Goal: Transaction & Acquisition: Purchase product/service

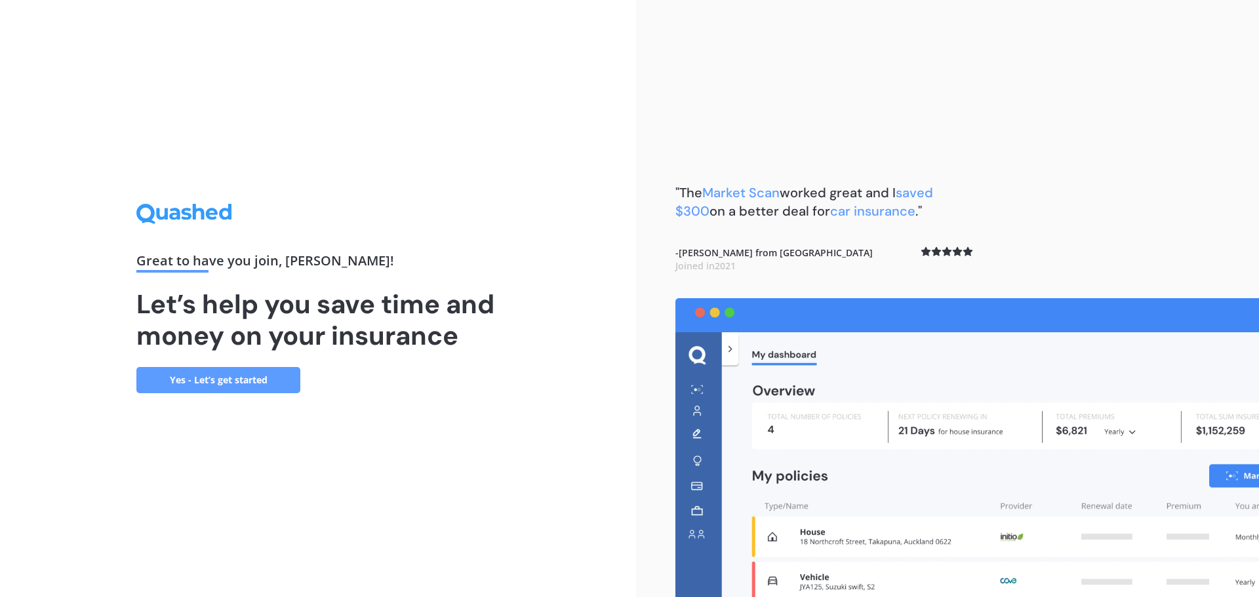
click at [236, 381] on link "Yes - Let’s get started" at bounding box center [218, 380] width 164 height 26
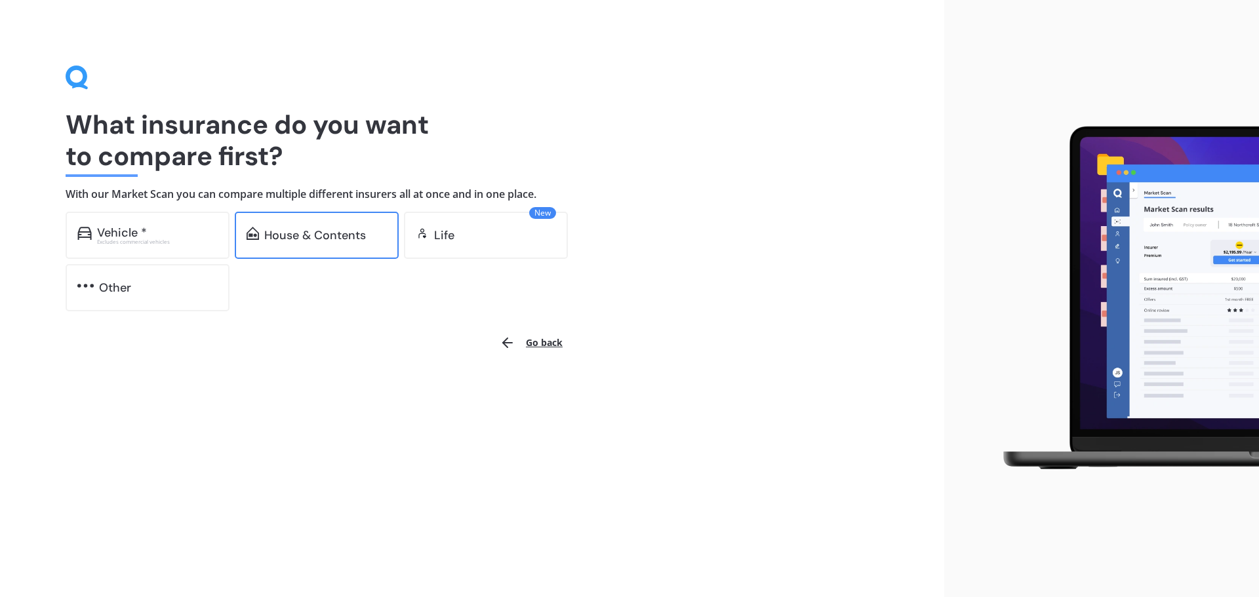
click at [301, 244] on div "House & Contents" at bounding box center [317, 235] width 164 height 47
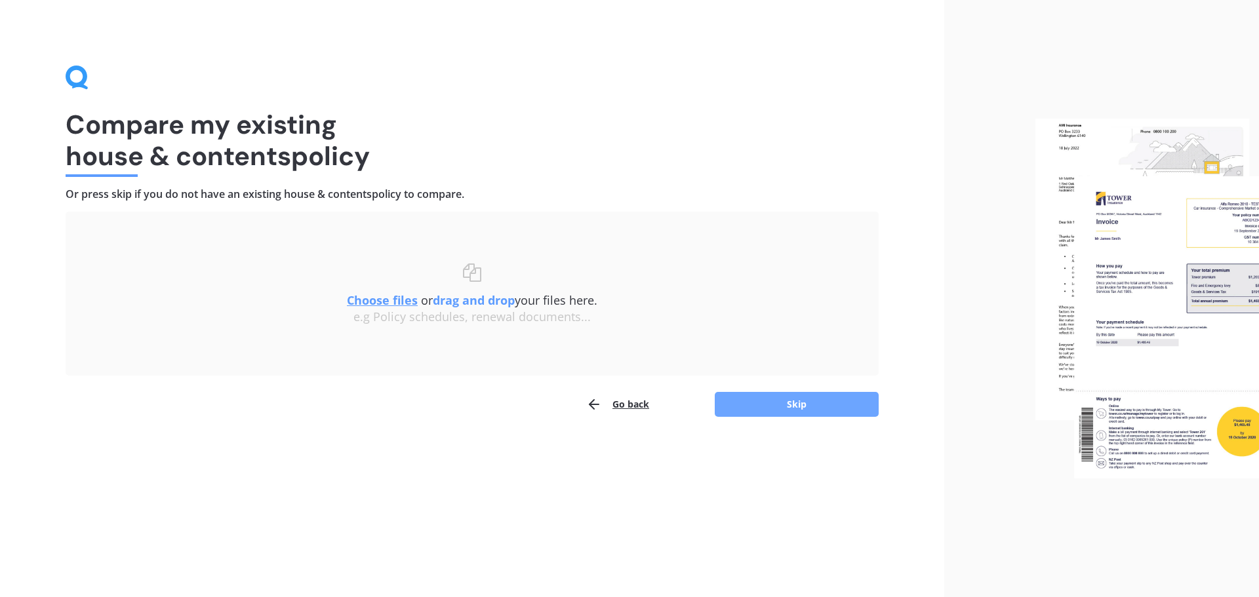
click at [780, 408] on button "Skip" at bounding box center [797, 404] width 164 height 25
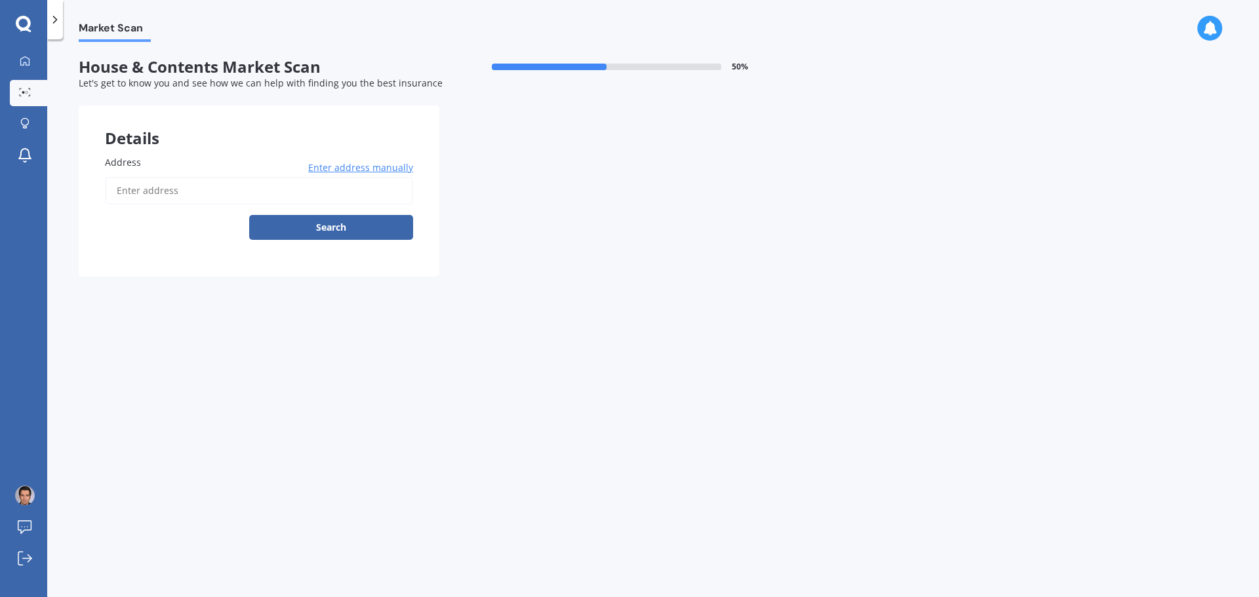
click at [153, 185] on input "Address" at bounding box center [259, 191] width 308 height 28
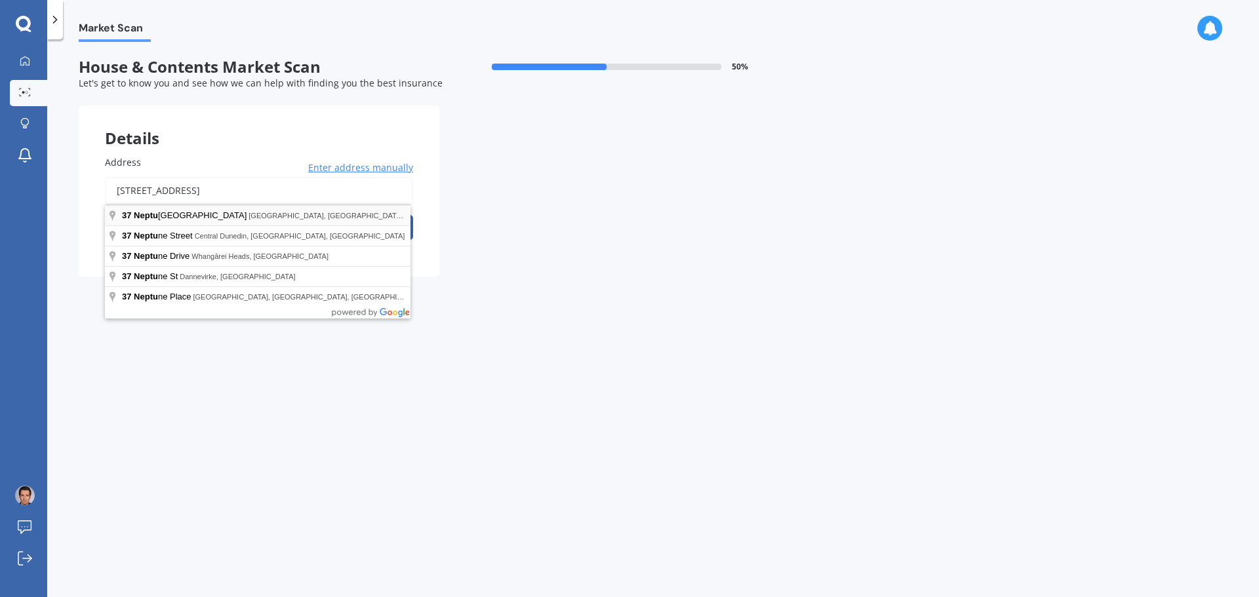
type input "[STREET_ADDRESS]"
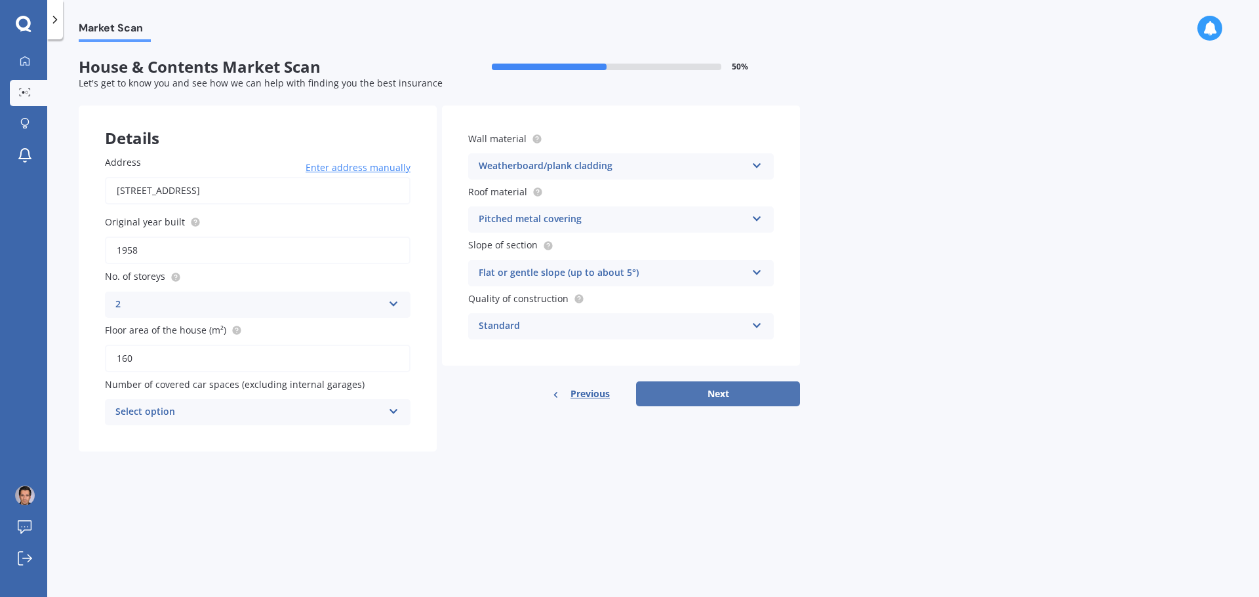
click at [729, 391] on button "Next" at bounding box center [718, 394] width 164 height 25
click at [256, 419] on div "Select option" at bounding box center [251, 412] width 261 height 14
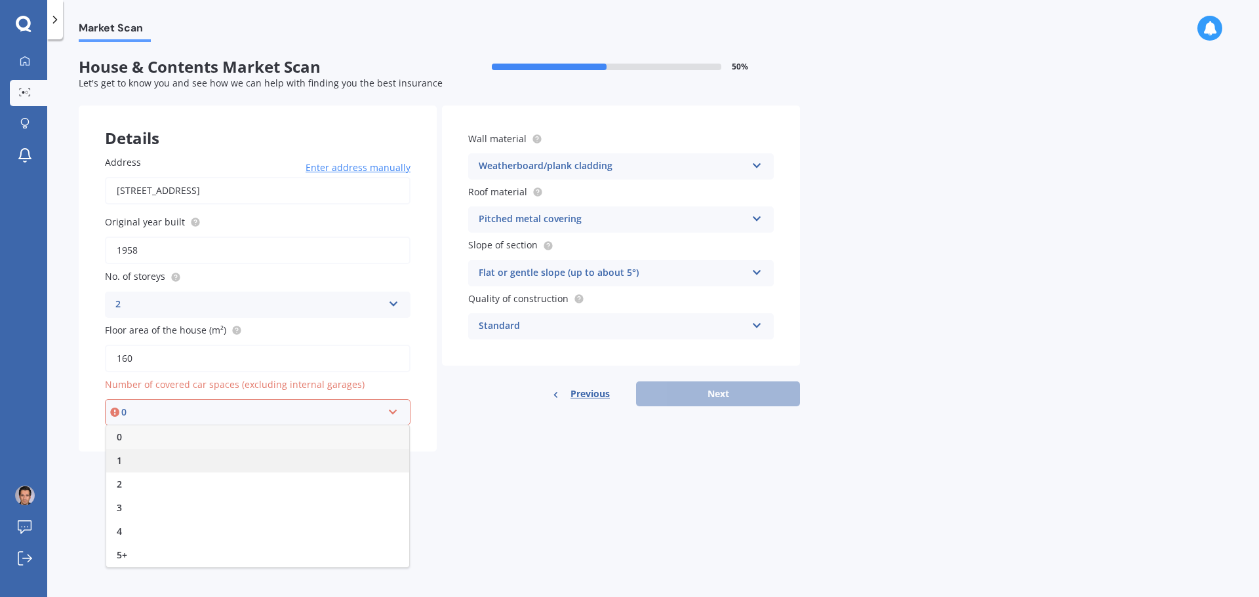
click at [150, 453] on div "1" at bounding box center [257, 461] width 303 height 24
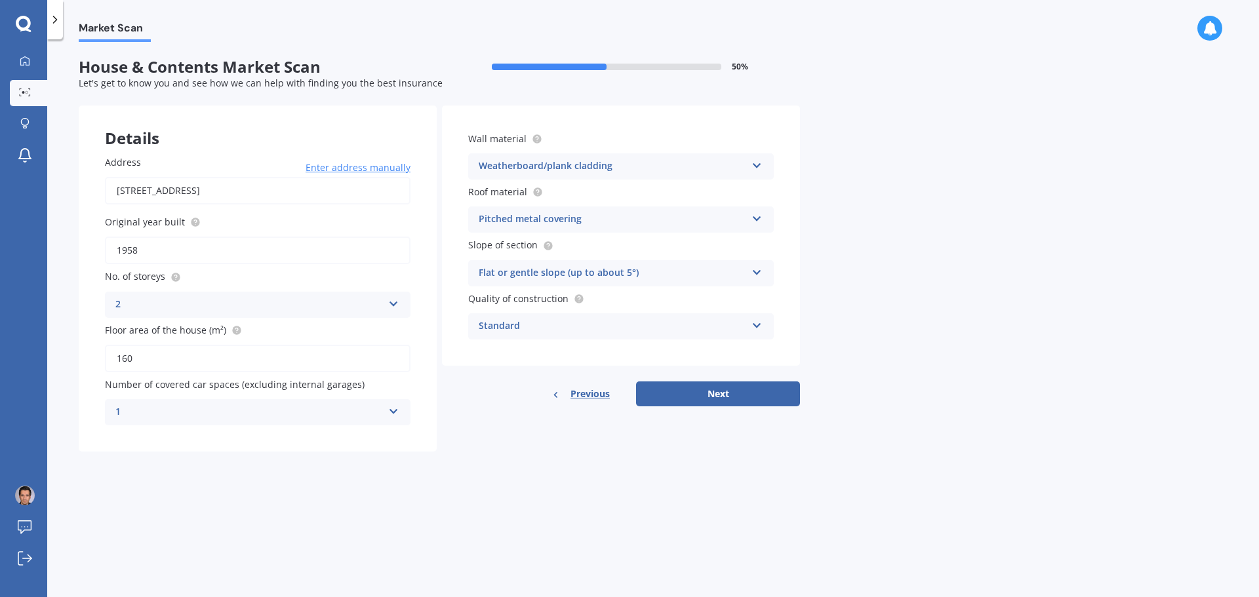
click at [637, 504] on div "Market Scan House & Contents Market Scan 50 % Let's get to know you and see how…" at bounding box center [653, 321] width 1212 height 558
click at [677, 394] on button "Next" at bounding box center [718, 394] width 164 height 25
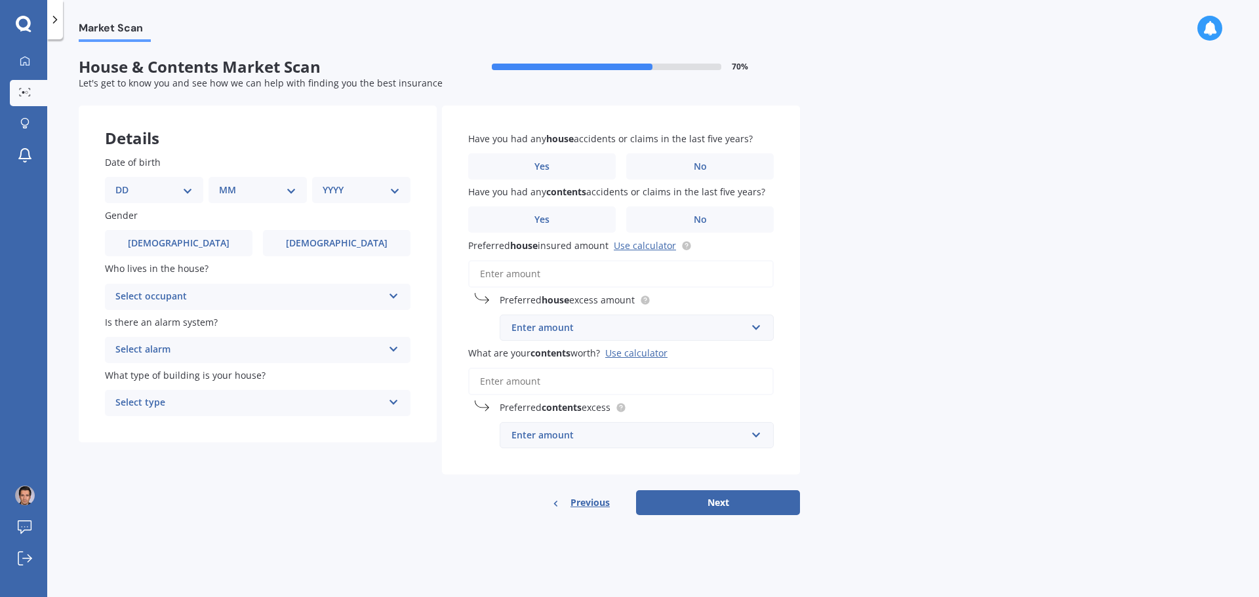
click at [151, 199] on div "DD 01 02 03 04 05 06 07 08 09 10 11 12 13 14 15 16 17 18 19 20 21 22 23 24 25 2…" at bounding box center [154, 190] width 98 height 26
click at [149, 193] on select "DD 01 02 03 04 05 06 07 08 09 10 11 12 13 14 15 16 17 18 19 20 21 22 23 24 25 2…" at bounding box center [153, 190] width 77 height 14
select select "29"
click at [126, 183] on select "DD 01 02 03 04 05 06 07 08 09 10 11 12 13 14 15 16 17 18 19 20 21 22 23 24 25 2…" at bounding box center [153, 190] width 77 height 14
click at [236, 195] on select "MM 01 02 03 04 05 06 07 08 09 10 11 12" at bounding box center [260, 190] width 72 height 14
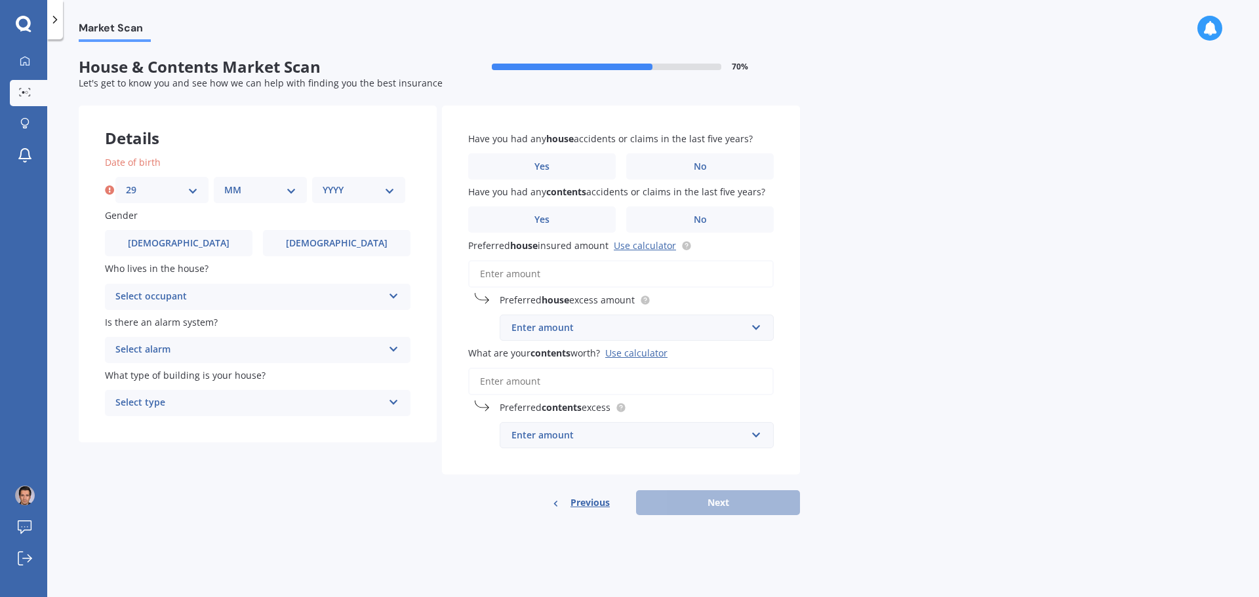
select select "01"
click at [224, 183] on select "MM 01 02 03 04 05 06 07 08 09 10 11 12" at bounding box center [260, 190] width 72 height 14
click at [337, 183] on select "YYYY 2009 2008 2007 2006 2005 2004 2003 2002 2001 2000 1999 1998 1997 1996 1995…" at bounding box center [359, 190] width 72 height 14
select select "1991"
click at [323, 183] on select "YYYY 2009 2008 2007 2006 2005 2004 2003 2002 2001 2000 1999 1998 1997 1996 1995…" at bounding box center [359, 190] width 72 height 14
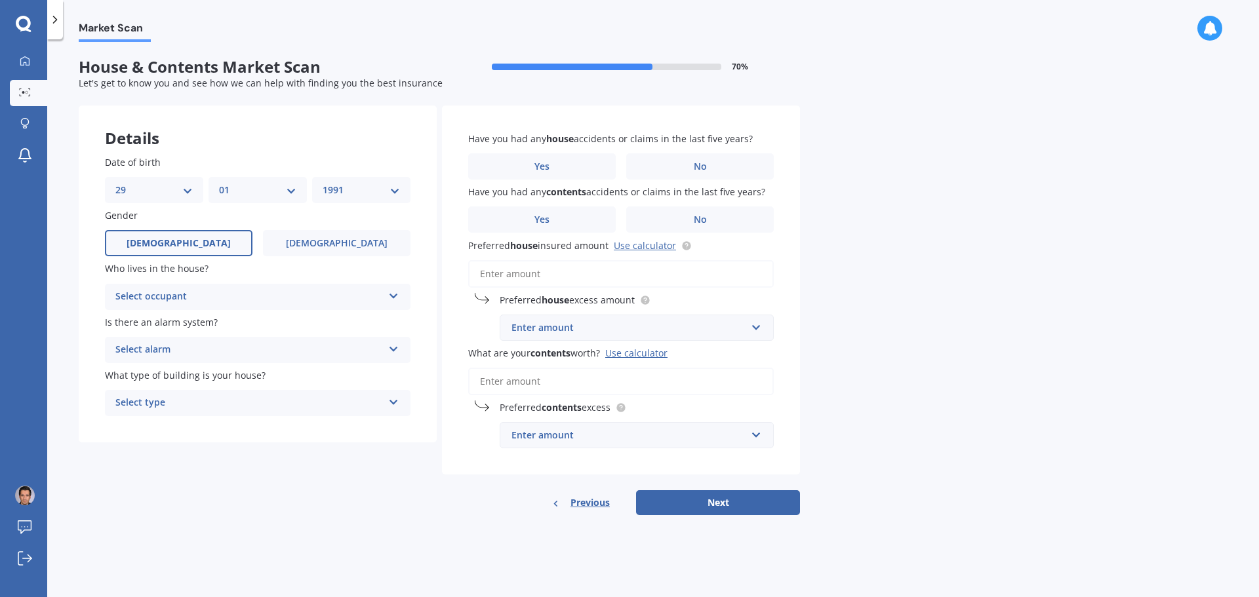
click at [166, 239] on label "Male" at bounding box center [179, 243] width 148 height 26
click at [0, 0] on input "Male" at bounding box center [0, 0] width 0 height 0
click at [167, 294] on div "Select occupant" at bounding box center [249, 297] width 268 height 16
click at [155, 325] on div "Owner" at bounding box center [258, 323] width 304 height 24
click at [177, 342] on div "Select alarm" at bounding box center [249, 350] width 268 height 16
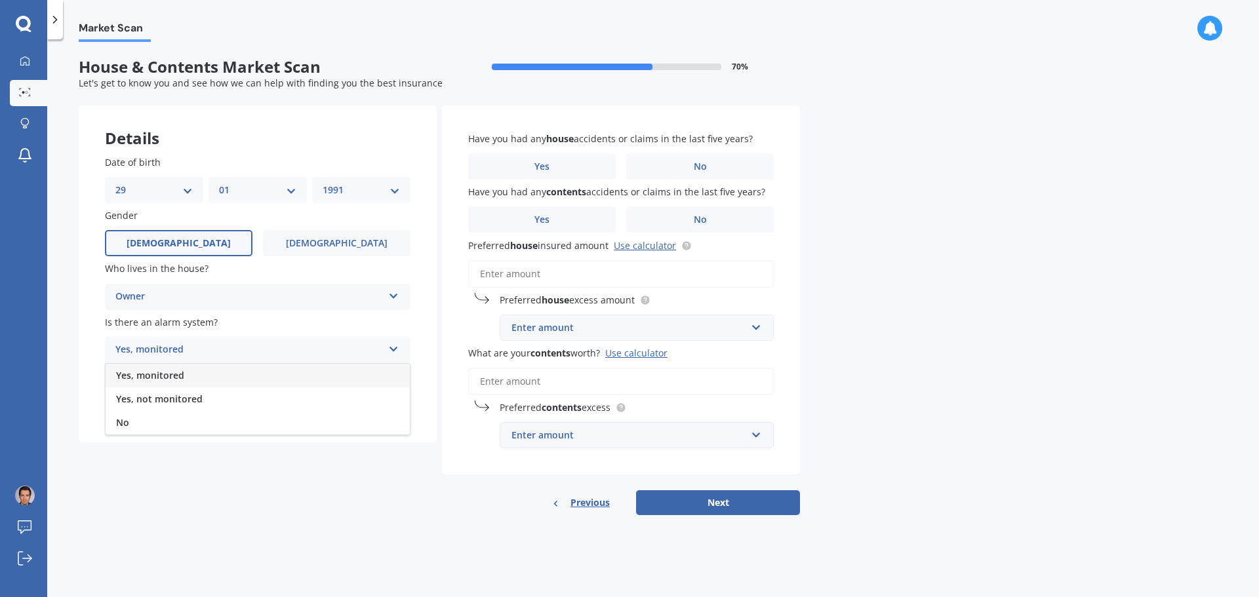
click at [184, 376] on div "Yes, monitored" at bounding box center [258, 376] width 304 height 24
click at [191, 402] on div "Select type" at bounding box center [249, 403] width 268 height 16
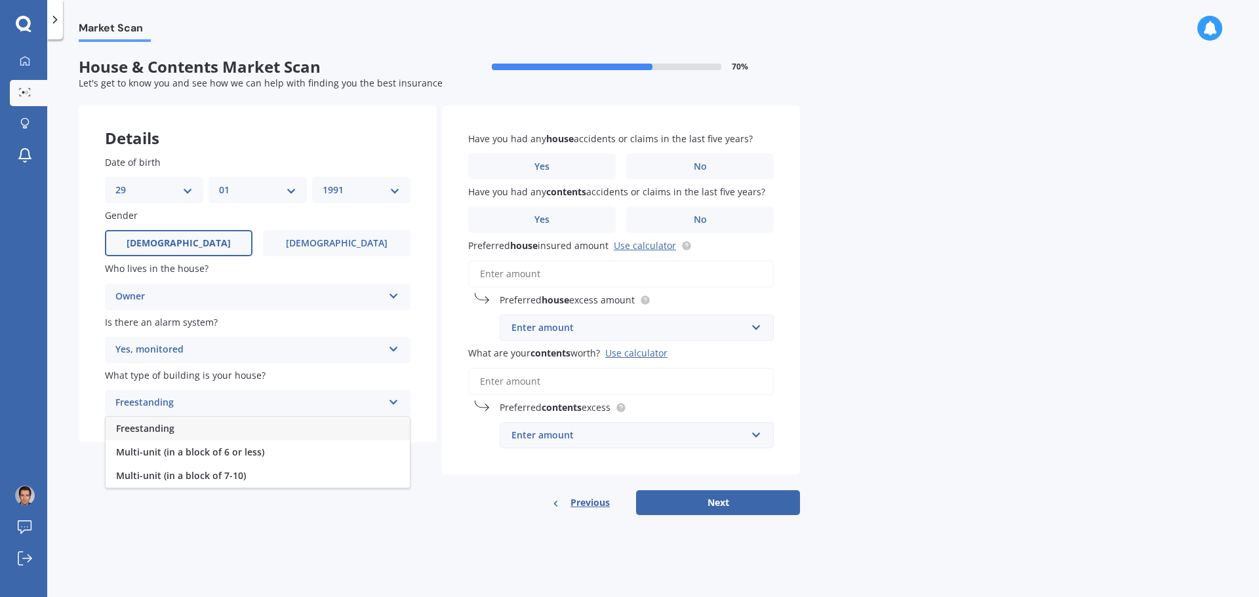
click at [176, 429] on div "Freestanding" at bounding box center [258, 429] width 304 height 24
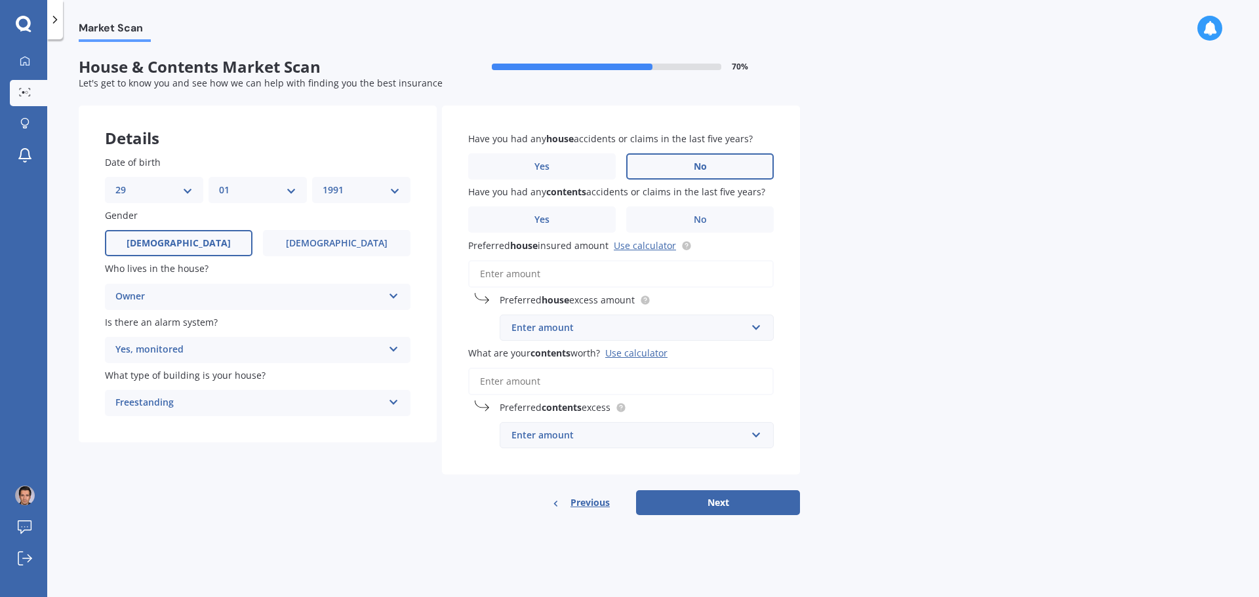
click at [717, 172] on label "No" at bounding box center [700, 166] width 148 height 26
click at [0, 0] on input "No" at bounding box center [0, 0] width 0 height 0
click at [716, 225] on label "No" at bounding box center [700, 220] width 148 height 26
click at [0, 0] on input "No" at bounding box center [0, 0] width 0 height 0
click at [544, 271] on input "Preferred house insured amount Use calculator" at bounding box center [621, 274] width 306 height 28
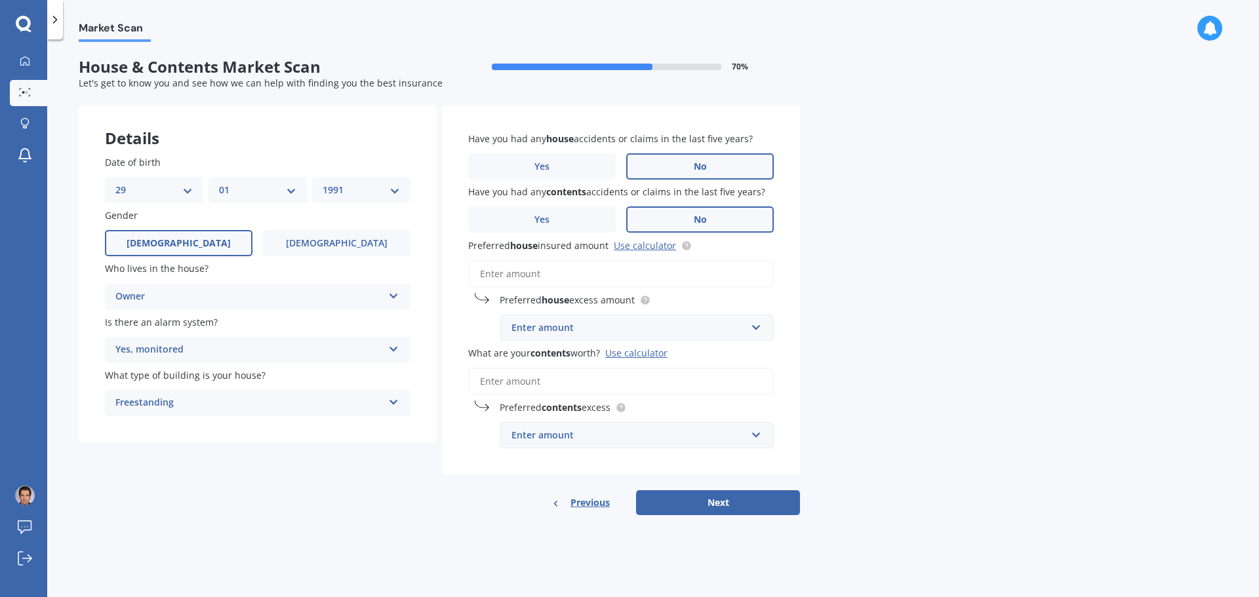
paste input "$679,217"
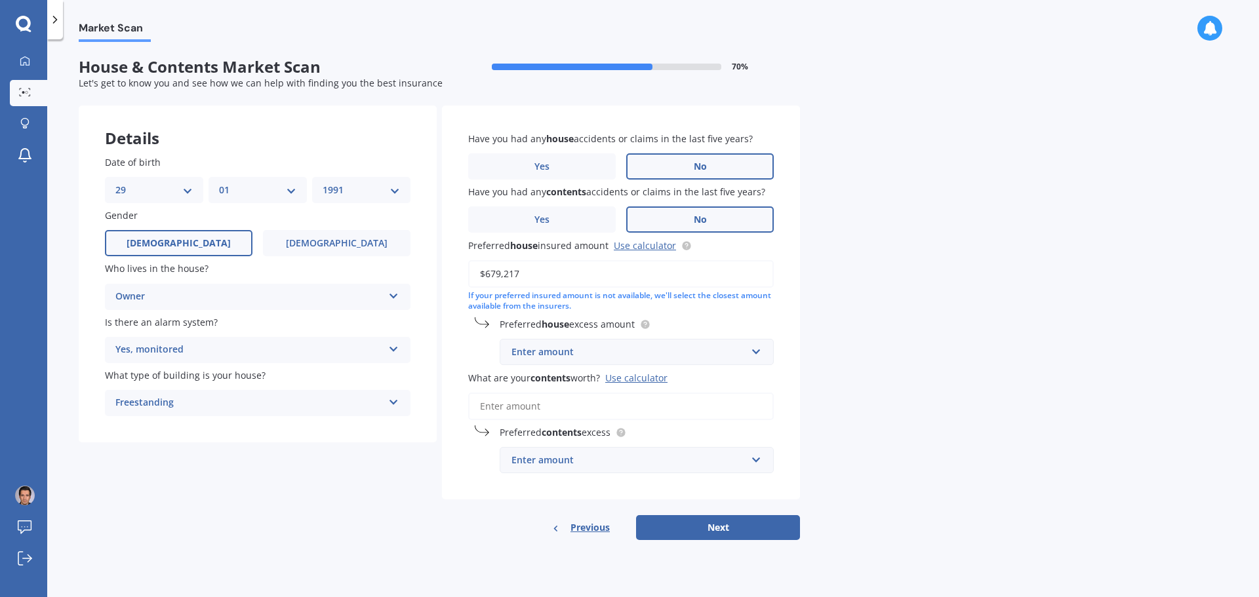
type input "$679,217"
click at [881, 296] on div "Market Scan House & Contents Market Scan 70 % Let's get to know you and see how…" at bounding box center [653, 321] width 1212 height 558
click at [612, 400] on input "What are your contents worth? Use calculator" at bounding box center [621, 407] width 306 height 28
click at [637, 378] on div "Use calculator" at bounding box center [636, 378] width 62 height 12
click at [637, 393] on input "What are your contents worth? Use calculator" at bounding box center [621, 407] width 306 height 28
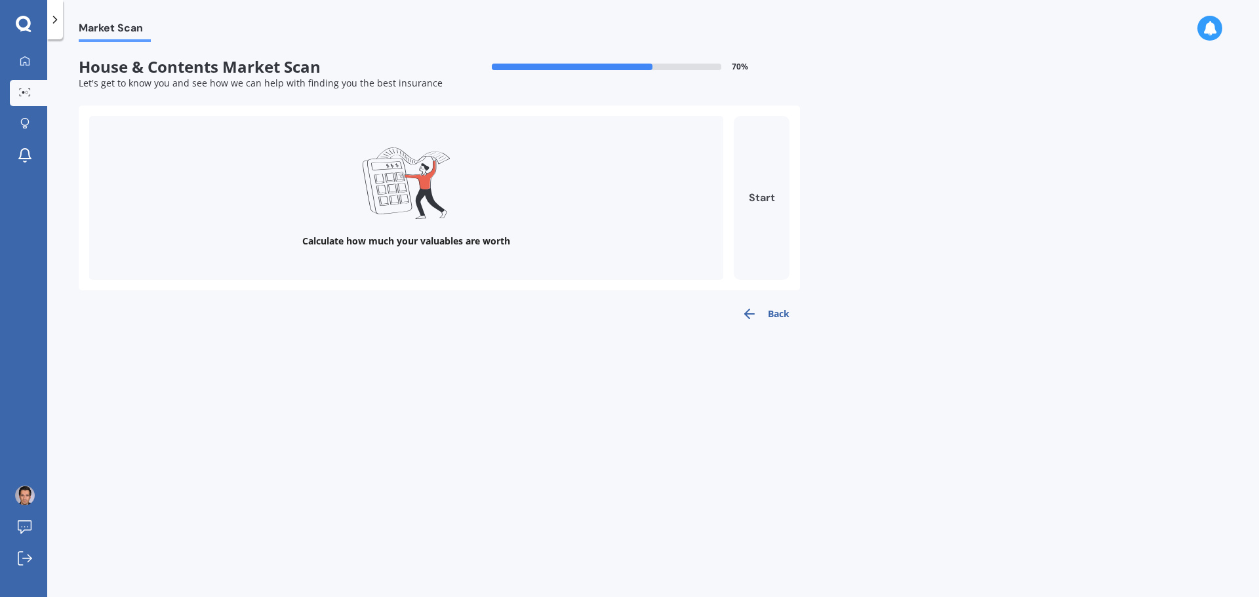
click at [751, 187] on button "Start" at bounding box center [762, 198] width 56 height 164
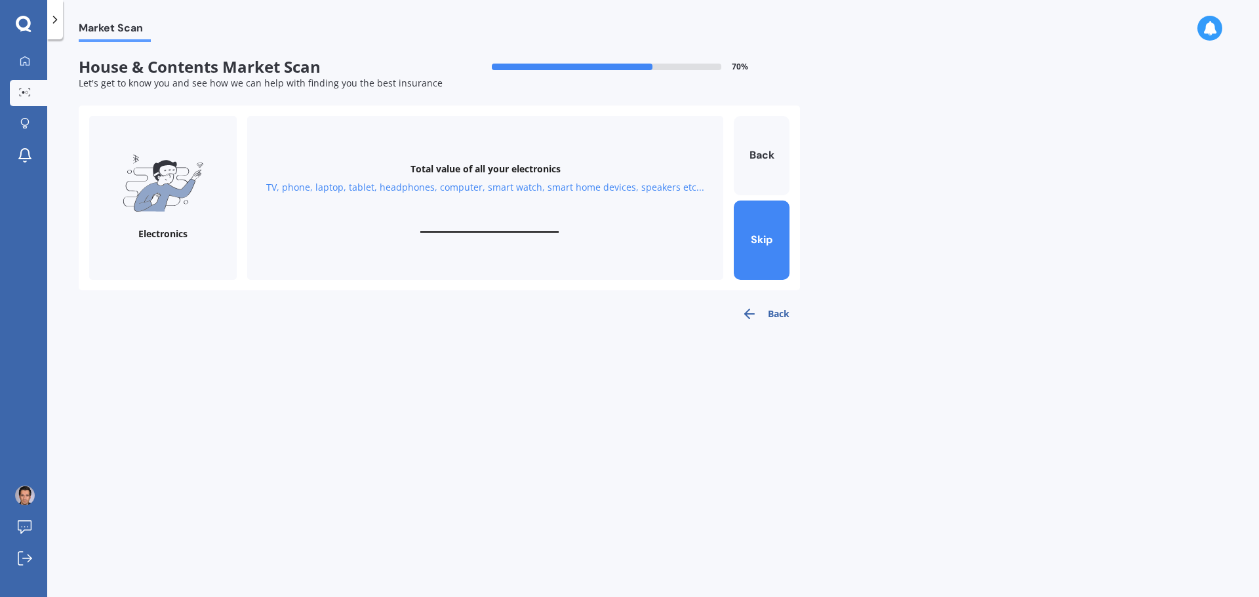
click at [462, 217] on div "Total value of all your electronics TV, phone, laptop, tablet, headphones, comp…" at bounding box center [485, 198] width 476 height 164
click at [755, 311] on icon "button" at bounding box center [750, 314] width 16 height 16
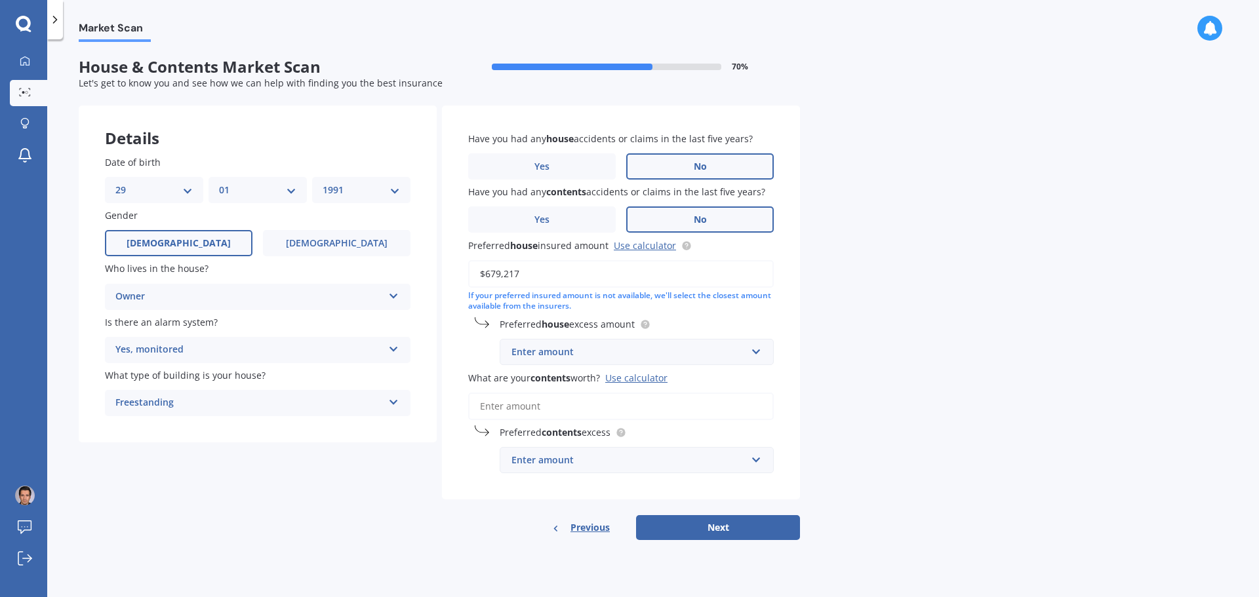
click at [618, 407] on input "What are your contents worth? Use calculator" at bounding box center [621, 407] width 306 height 28
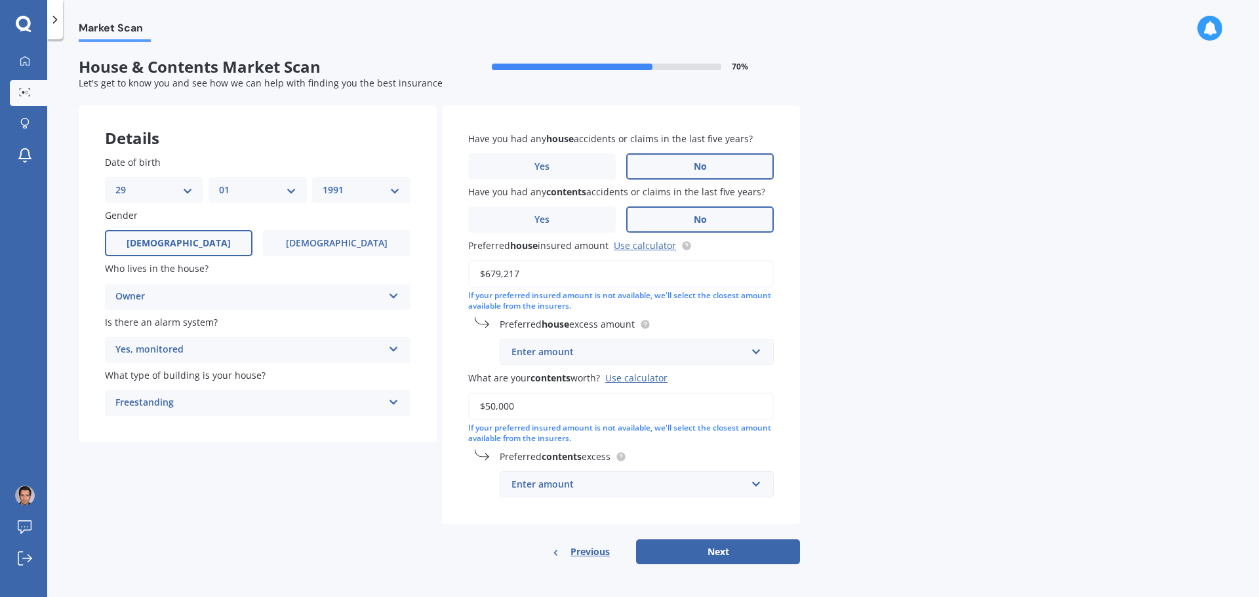
click at [961, 372] on div "Market Scan House & Contents Market Scan 70 % Let's get to know you and see how…" at bounding box center [653, 321] width 1212 height 558
click at [486, 408] on input "$50,000" at bounding box center [621, 407] width 306 height 28
type input "$40,000"
click at [1086, 384] on div "Market Scan House & Contents Market Scan 70 % Let's get to know you and see how…" at bounding box center [653, 321] width 1212 height 558
click at [618, 477] on div "Enter amount" at bounding box center [628, 484] width 235 height 14
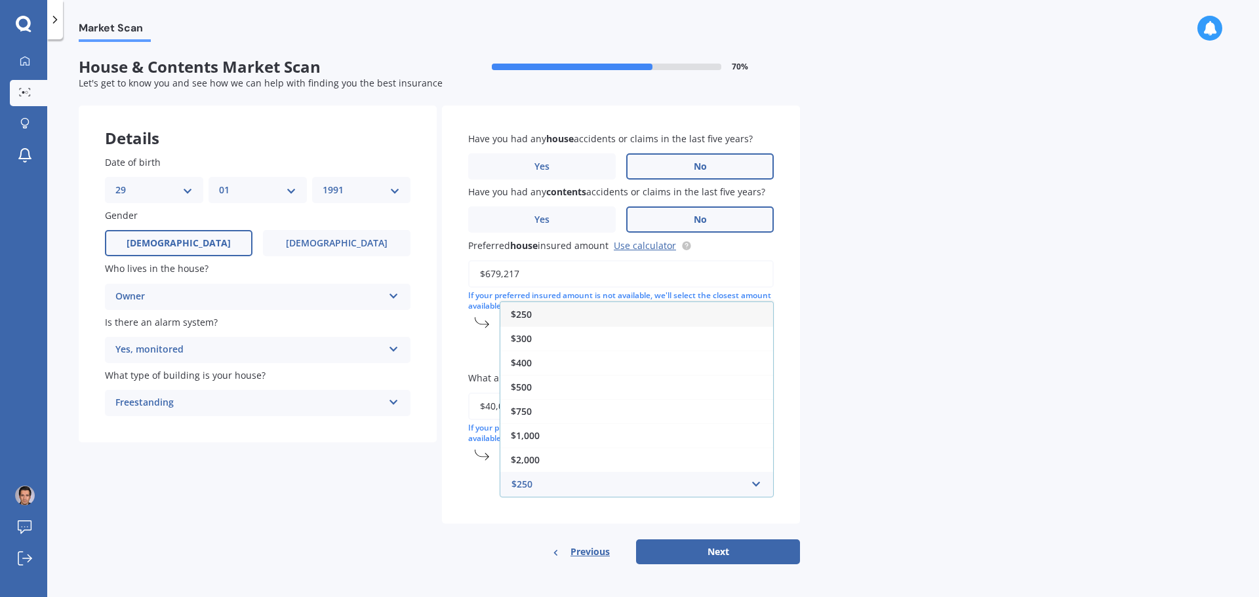
click at [540, 384] on div "$500" at bounding box center [636, 387] width 273 height 24
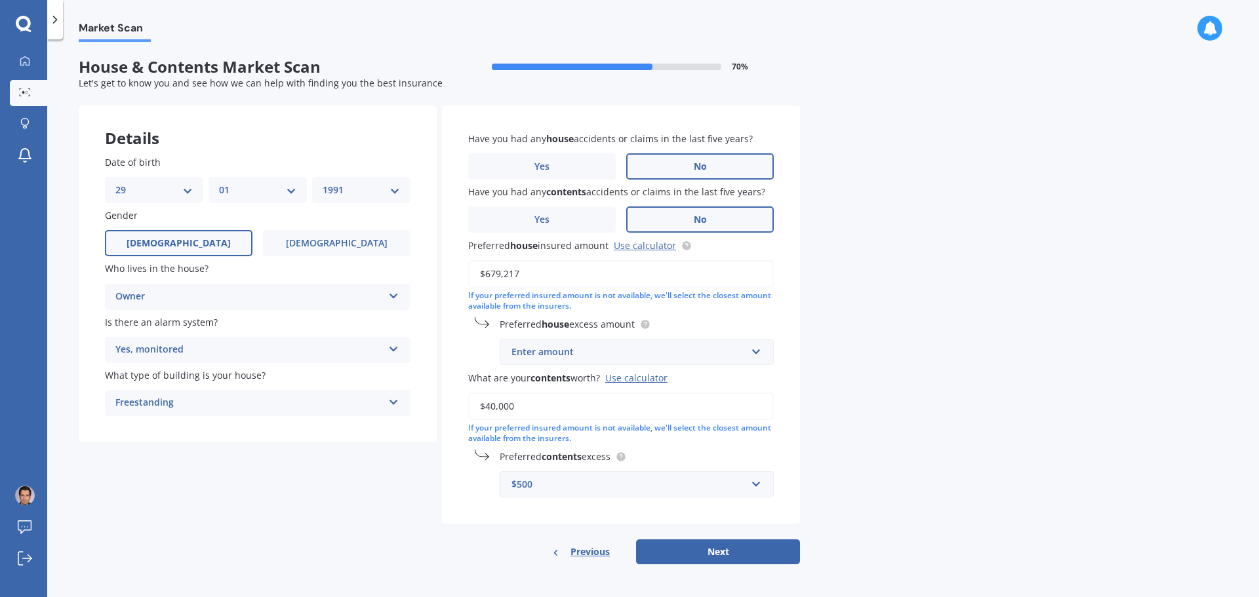
click at [716, 483] on div "$500" at bounding box center [628, 484] width 235 height 14
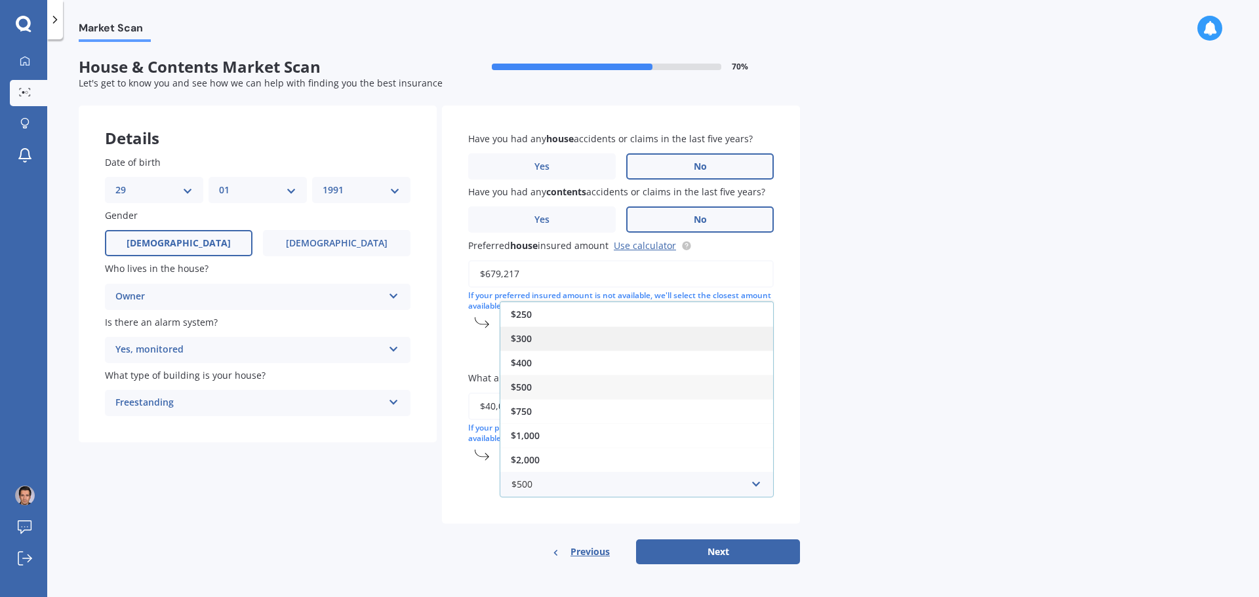
click at [537, 347] on div "$300" at bounding box center [636, 339] width 273 height 24
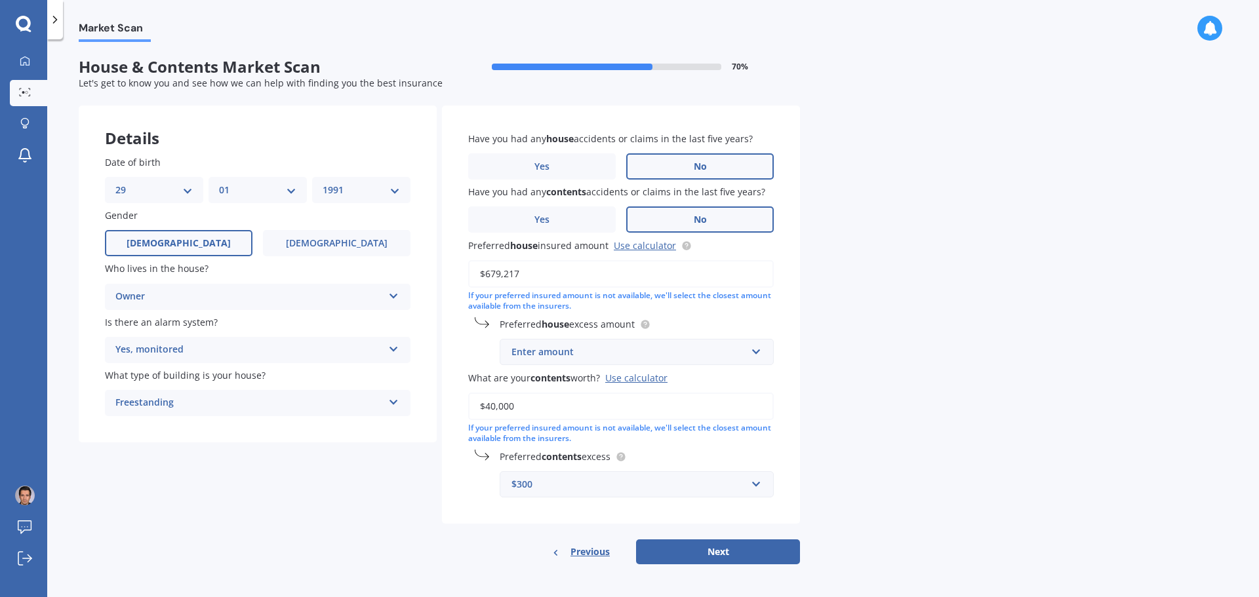
click at [839, 339] on div "Market Scan House & Contents Market Scan 70 % Let's get to know you and see how…" at bounding box center [653, 321] width 1212 height 558
click at [617, 358] on div "Enter amount" at bounding box center [628, 352] width 235 height 14
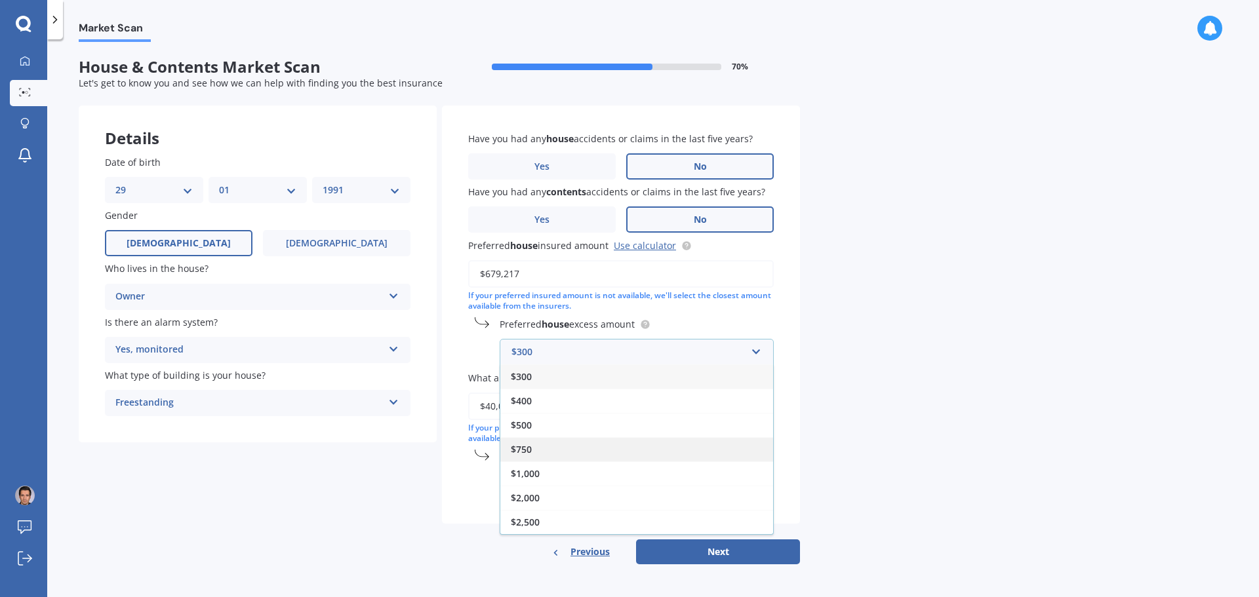
click at [541, 451] on div "$750" at bounding box center [636, 449] width 273 height 24
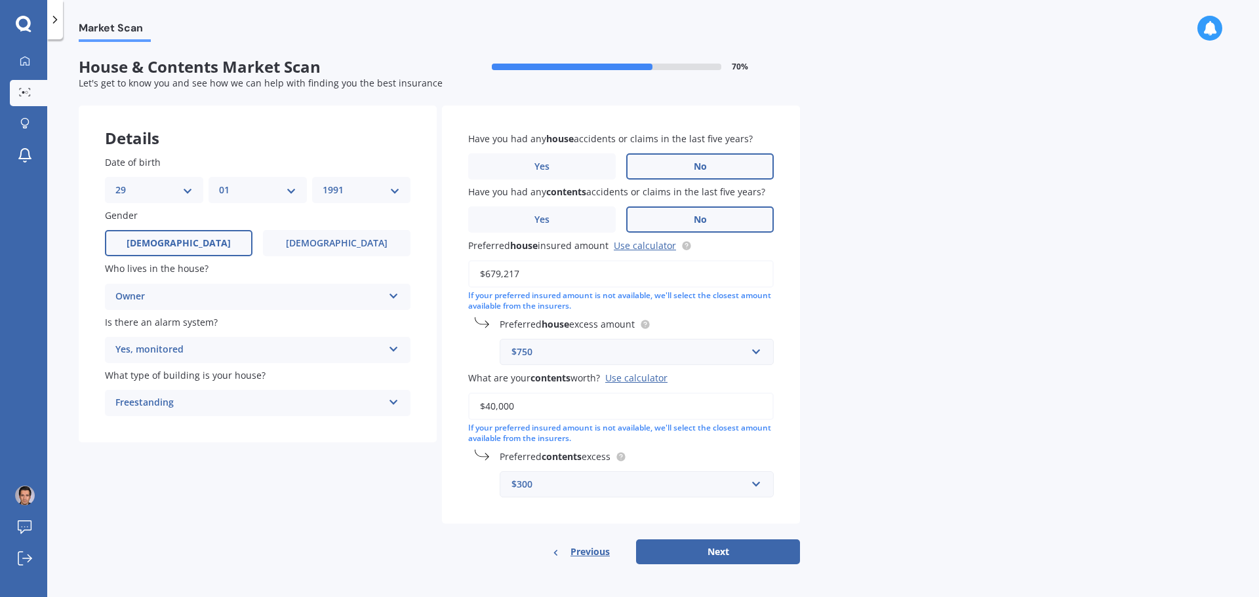
click at [934, 381] on div "Market Scan House & Contents Market Scan 70 % Let's get to know you and see how…" at bounding box center [653, 321] width 1212 height 558
click at [616, 492] on input "text" at bounding box center [632, 484] width 262 height 25
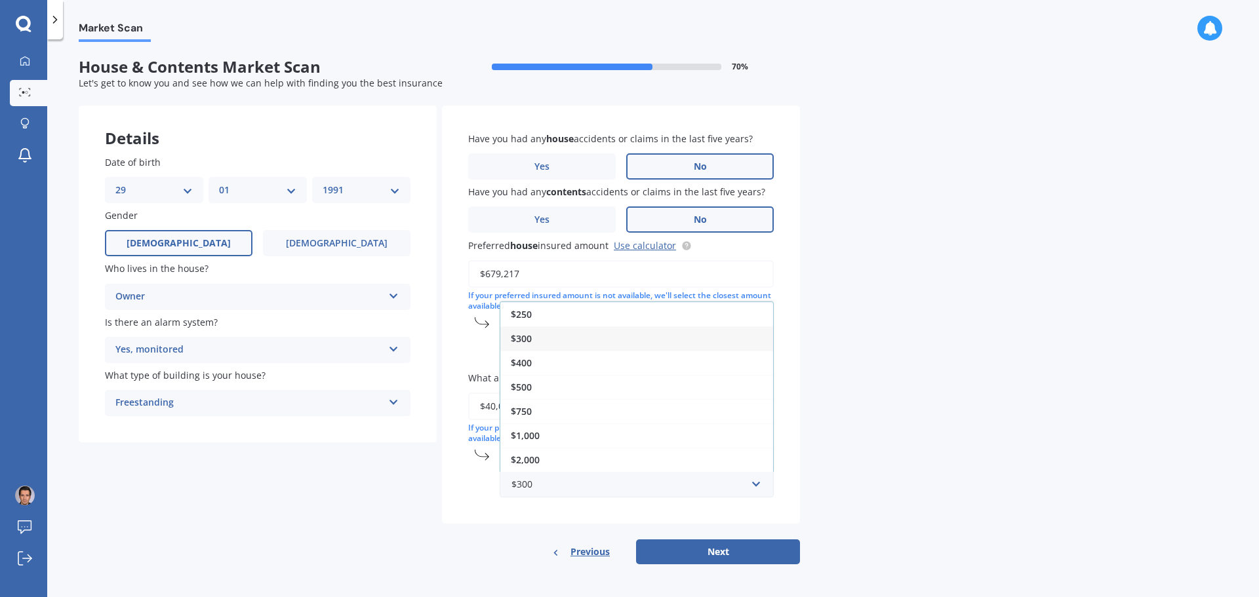
click at [966, 446] on div "Market Scan House & Contents Market Scan 70 % Let's get to know you and see how…" at bounding box center [653, 321] width 1212 height 558
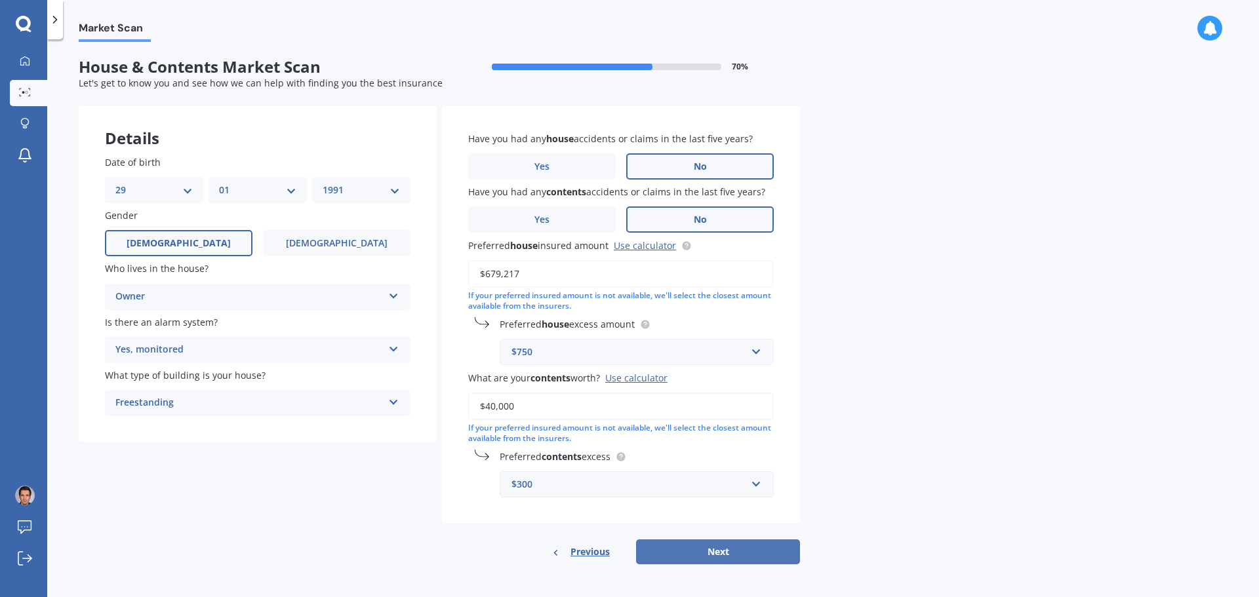
click at [757, 553] on button "Next" at bounding box center [718, 552] width 164 height 25
select select "29"
select select "01"
select select "1991"
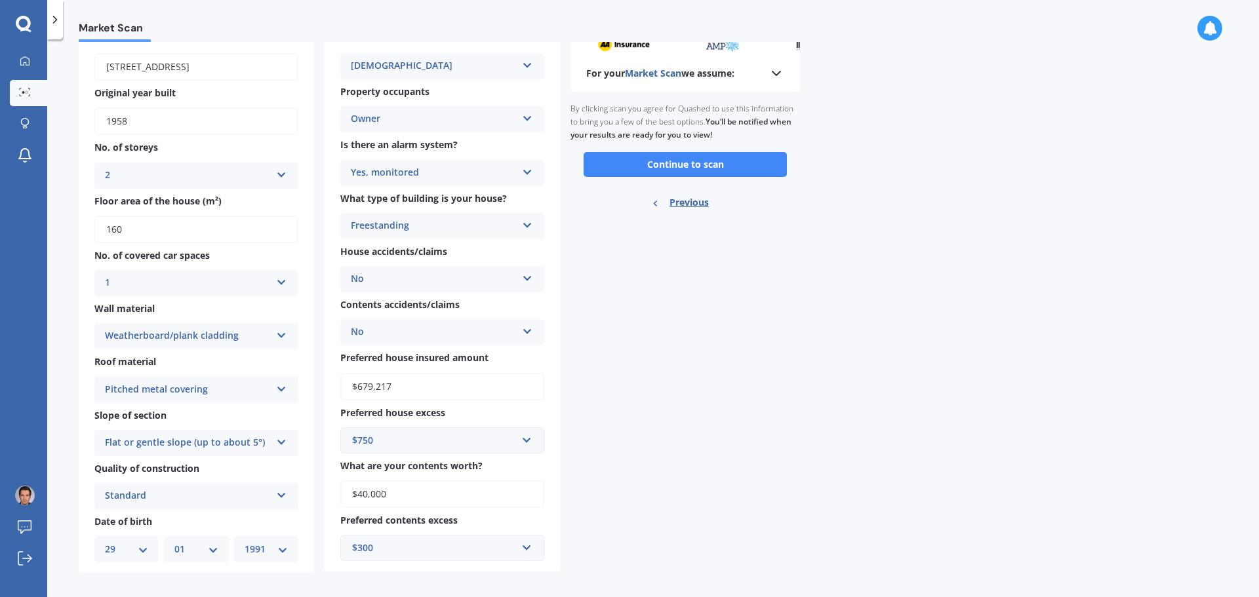
scroll to position [94, 0]
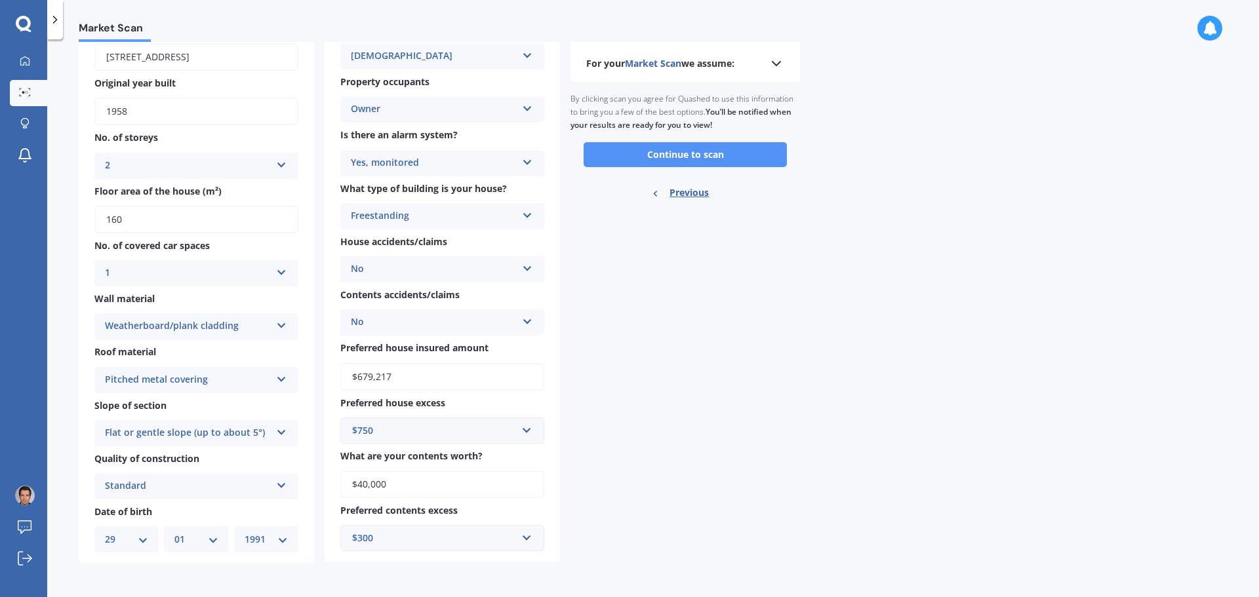
click at [685, 161] on button "Continue to scan" at bounding box center [685, 154] width 203 height 25
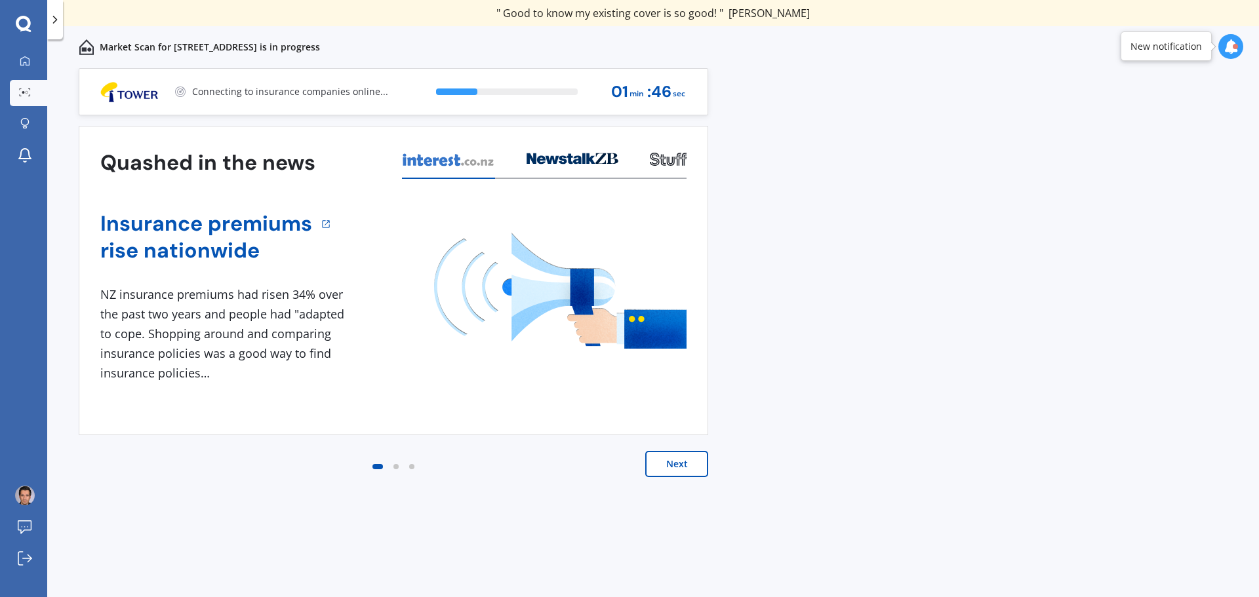
click at [970, 315] on div "Previous 80,000+ Kiwis have signed up to shop and save on insurance with us " H…" at bounding box center [653, 347] width 1212 height 558
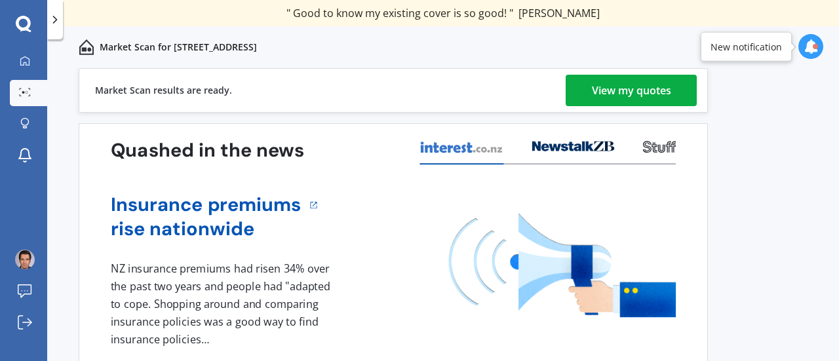
click at [619, 78] on div "View my quotes" at bounding box center [631, 90] width 79 height 31
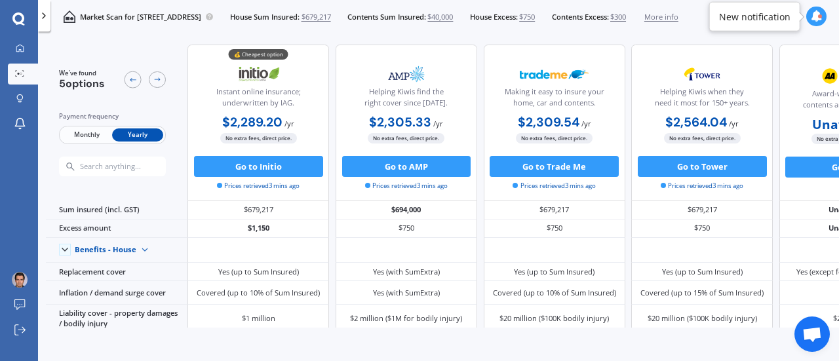
drag, startPoint x: 415, startPoint y: 168, endPoint x: 340, endPoint y: 199, distance: 80.8
click at [340, 199] on div "Helping Kiwis find the right cover since 1966. $2,305.33 / yr $2,305.33 / yr $2…" at bounding box center [407, 123] width 142 height 156
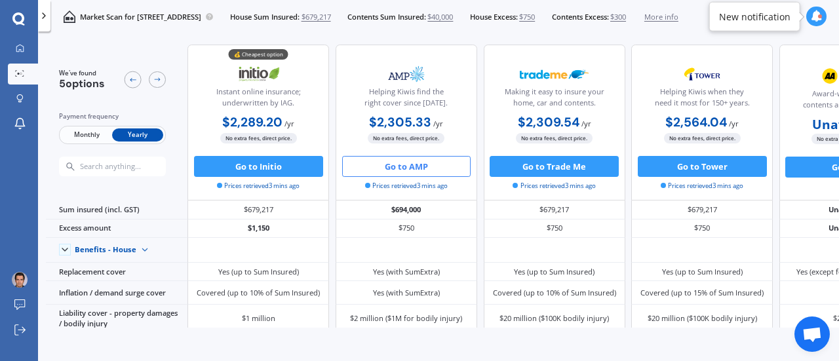
click at [404, 171] on button "Go to AMP" at bounding box center [406, 166] width 129 height 21
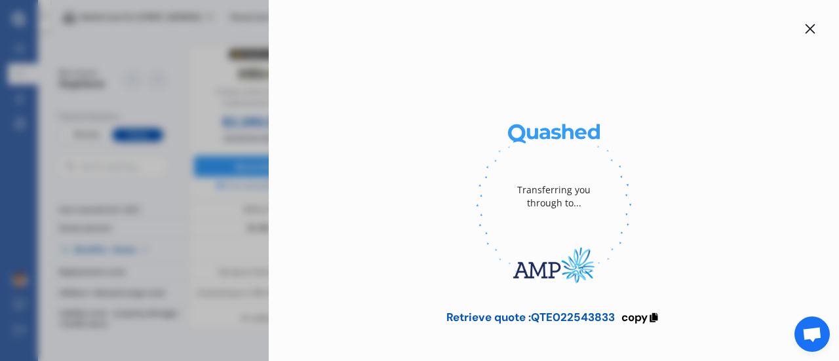
drag, startPoint x: 627, startPoint y: 313, endPoint x: 601, endPoint y: 268, distance: 51.4
click at [627, 313] on span "copy" at bounding box center [635, 317] width 26 height 14
